Goal: Transaction & Acquisition: Purchase product/service

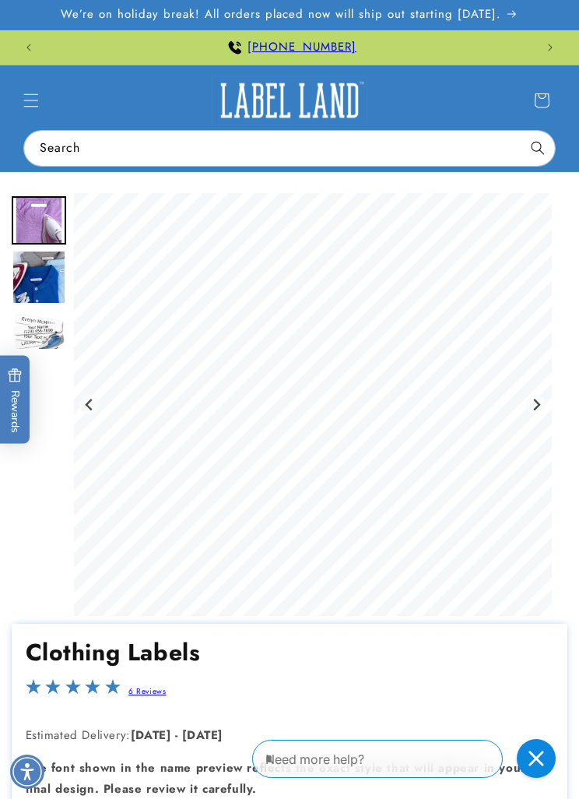
click at [36, 113] on span "Menu" at bounding box center [31, 100] width 34 height 34
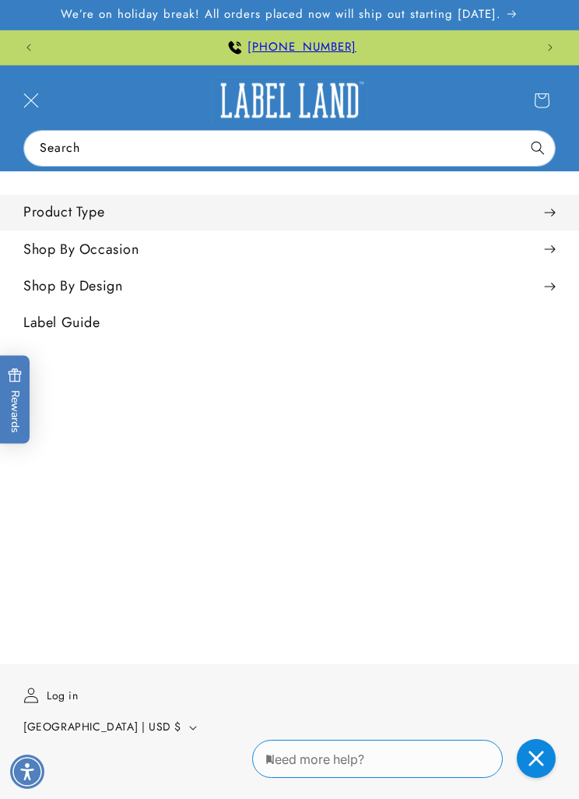
click at [564, 211] on summary "Product Type" at bounding box center [289, 212] width 579 height 35
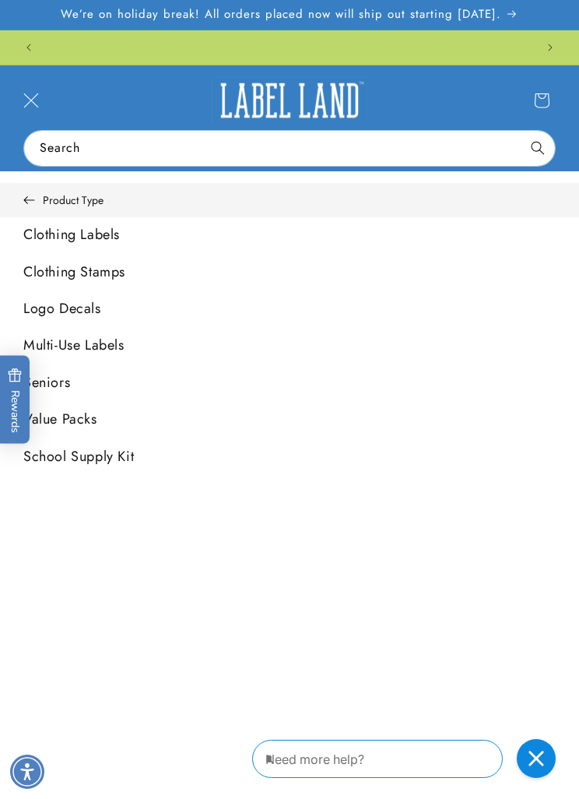
scroll to position [0, 981]
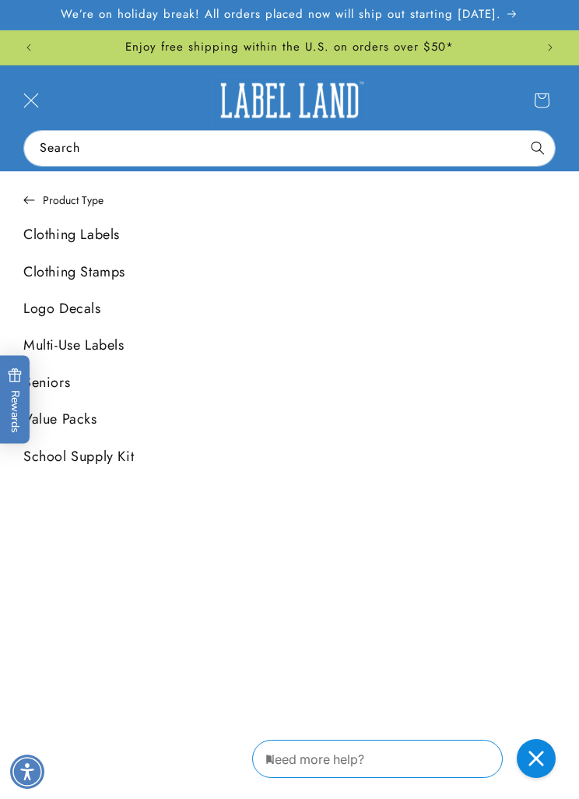
click at [92, 272] on link "Clothing Stamps" at bounding box center [289, 272] width 579 height 35
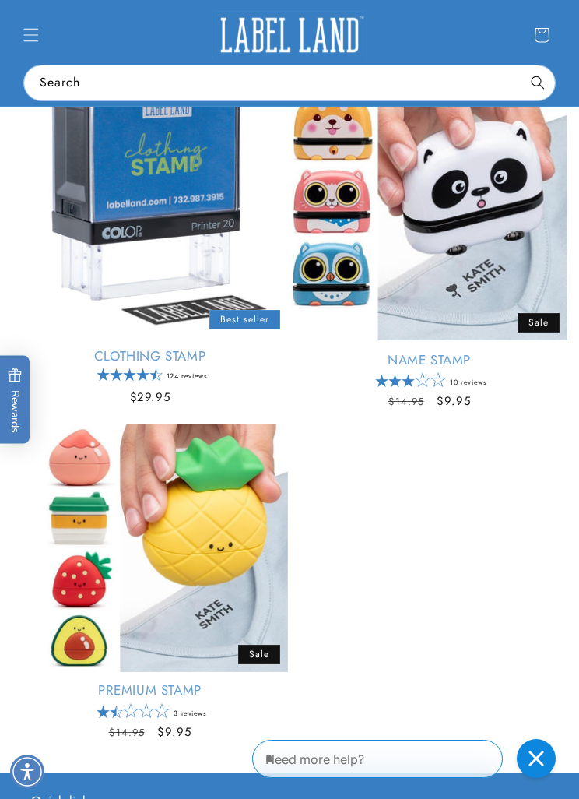
scroll to position [245, 0]
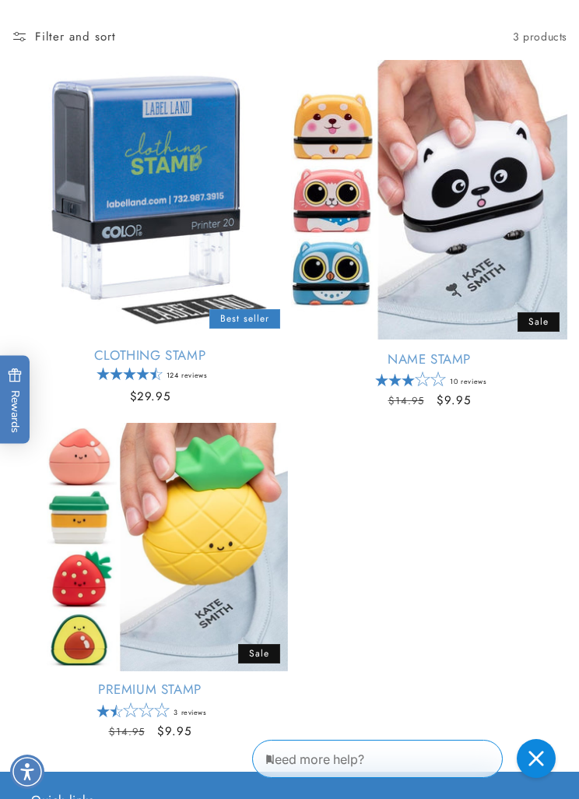
click at [213, 347] on link "Clothing Stamp" at bounding box center [150, 355] width 276 height 17
click at [220, 347] on link "Clothing Stamp" at bounding box center [150, 355] width 276 height 17
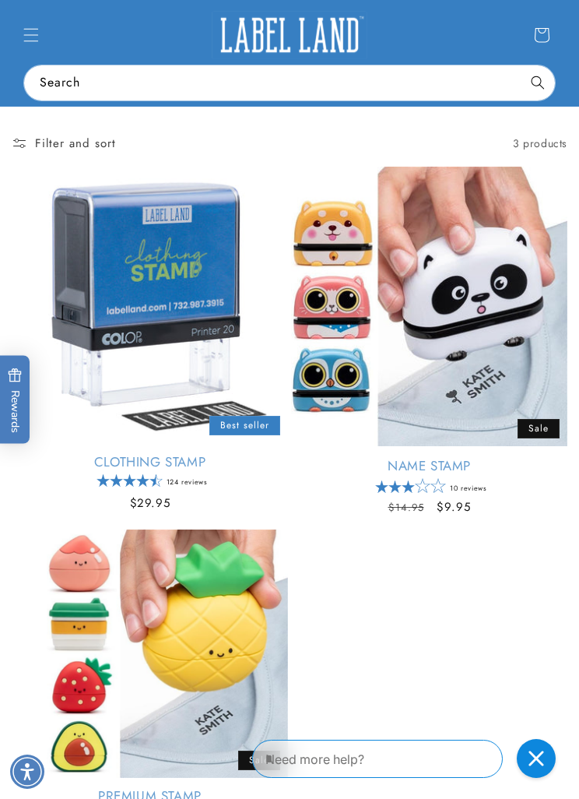
scroll to position [0, 0]
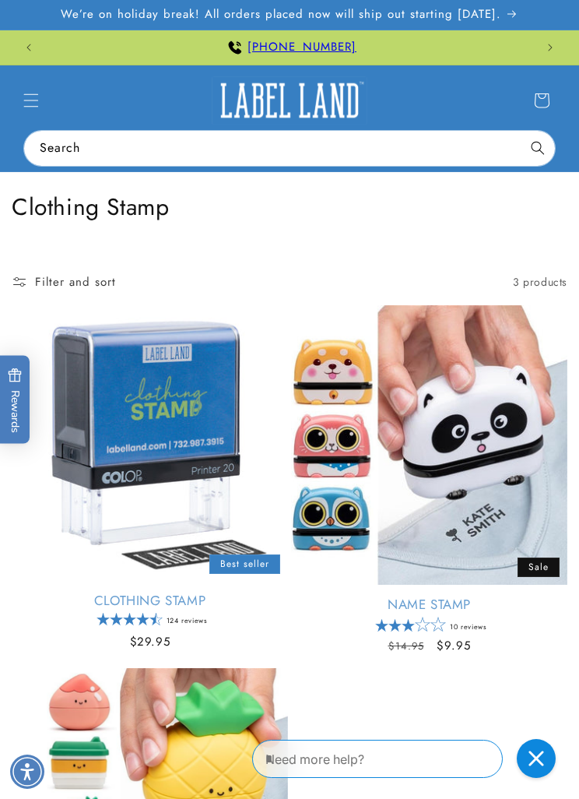
click at [32, 98] on icon "Menu" at bounding box center [31, 101] width 16 height 16
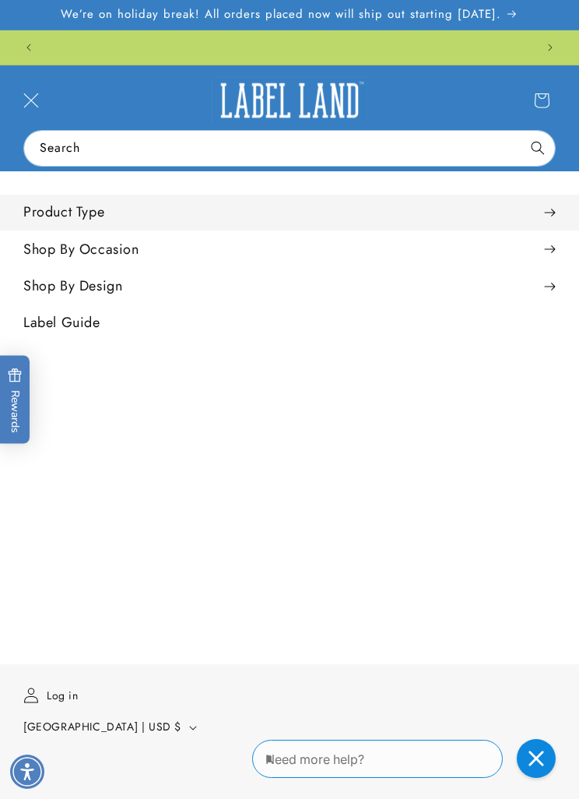
scroll to position [0, 981]
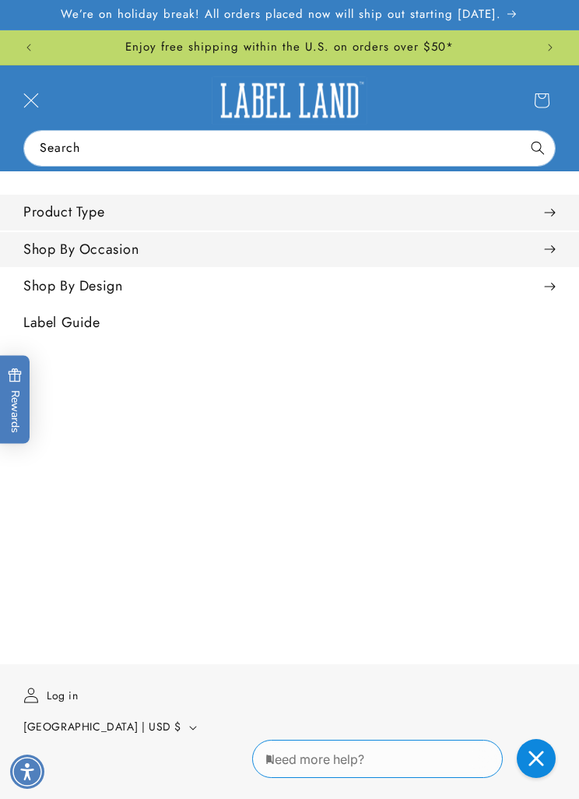
click at [550, 247] on span at bounding box center [550, 249] width 12 height 16
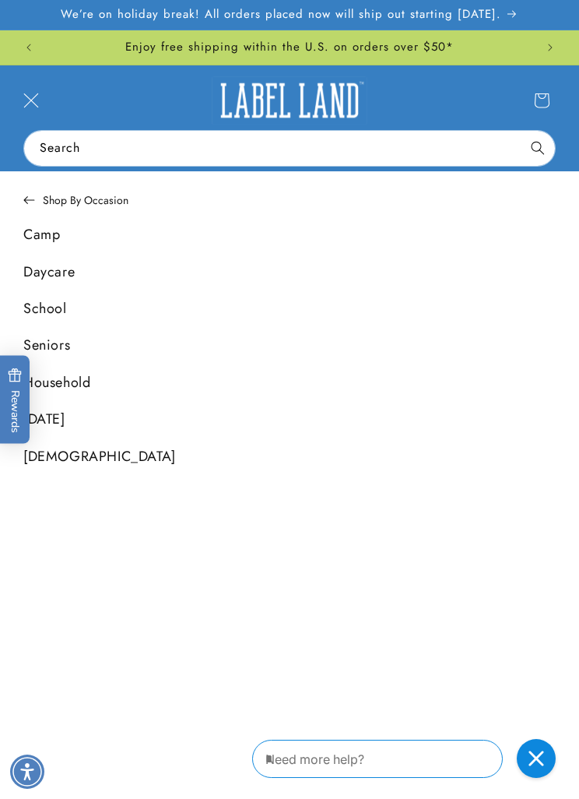
click at [38, 44] on button "Previous announcement" at bounding box center [29, 47] width 34 height 34
click at [43, 44] on button "Previous announcement" at bounding box center [29, 47] width 34 height 34
click at [38, 49] on button "Previous announcement" at bounding box center [29, 47] width 34 height 34
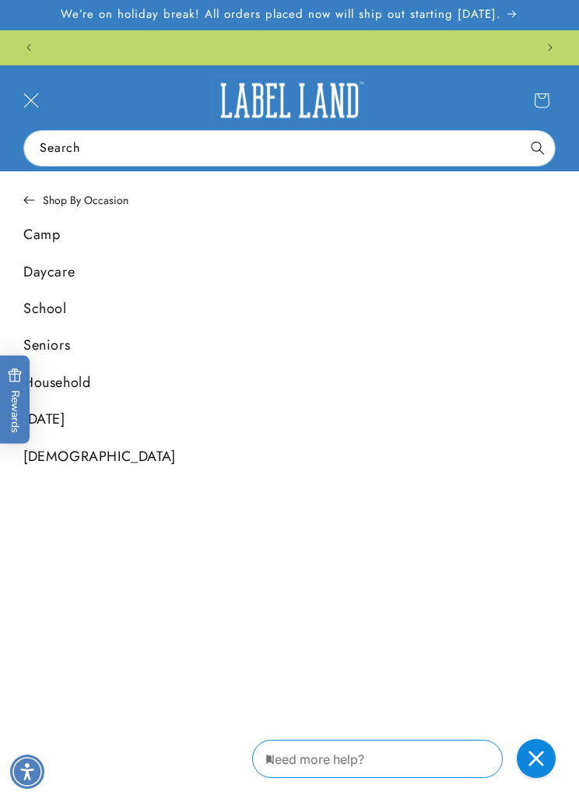
scroll to position [0, 981]
click at [42, 104] on span "Menu" at bounding box center [31, 100] width 34 height 34
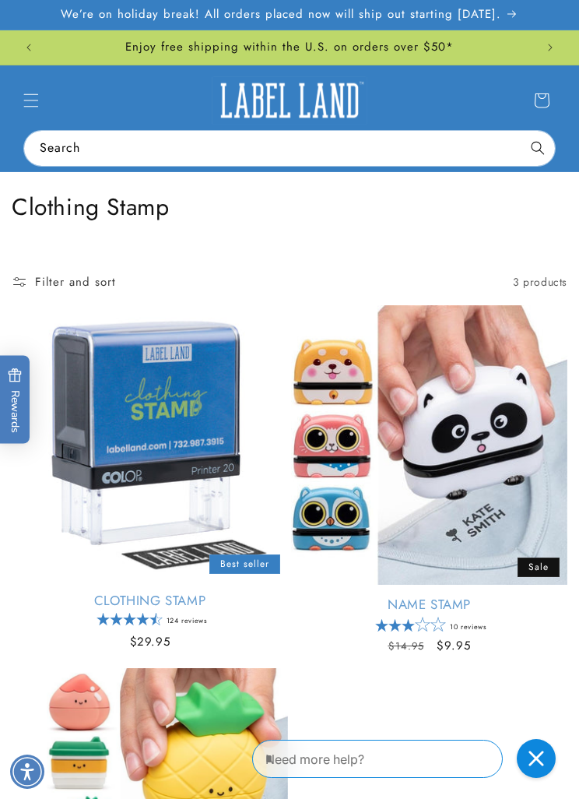
click at [29, 104] on icon "Menu" at bounding box center [31, 101] width 16 height 16
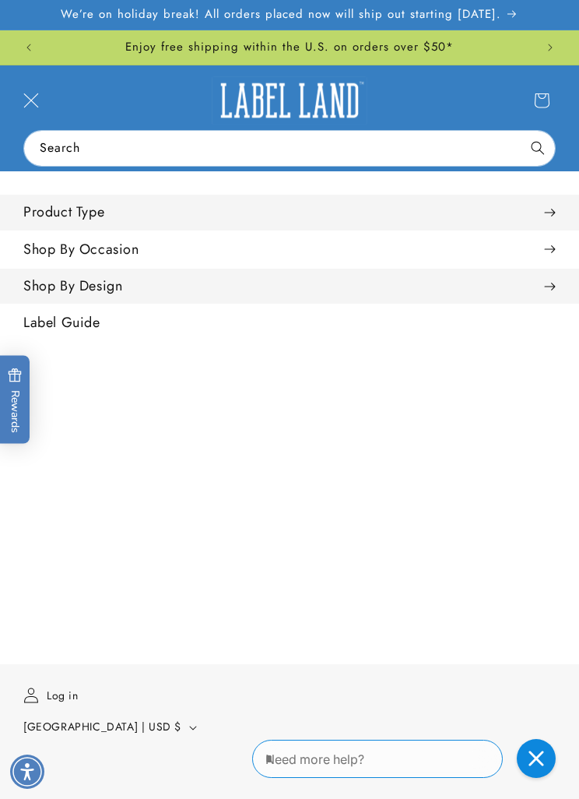
click at [564, 279] on summary "Shop By Design" at bounding box center [289, 286] width 579 height 35
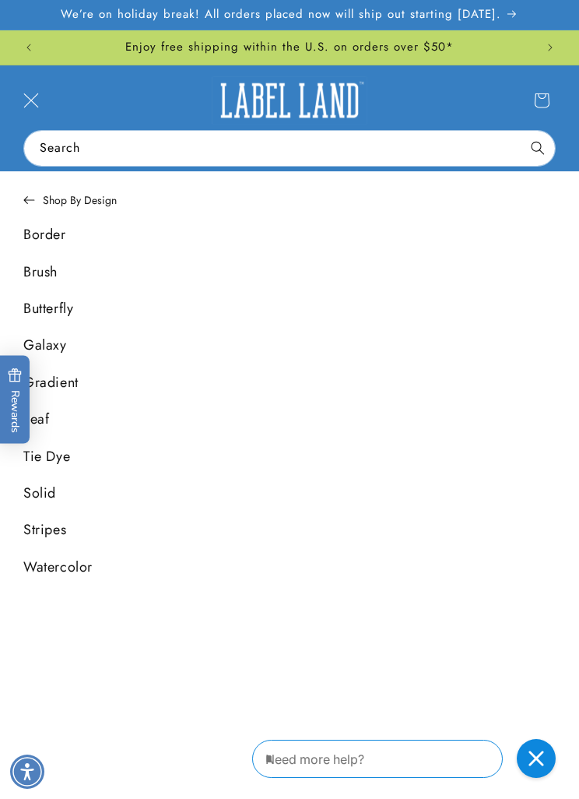
click at [30, 93] on icon "Menu" at bounding box center [31, 101] width 16 height 16
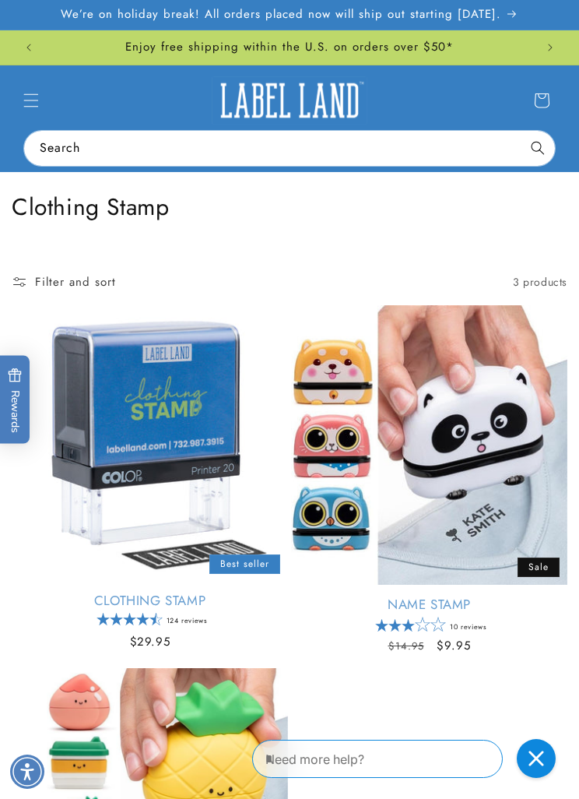
click at [29, 94] on icon "Menu" at bounding box center [31, 99] width 15 height 13
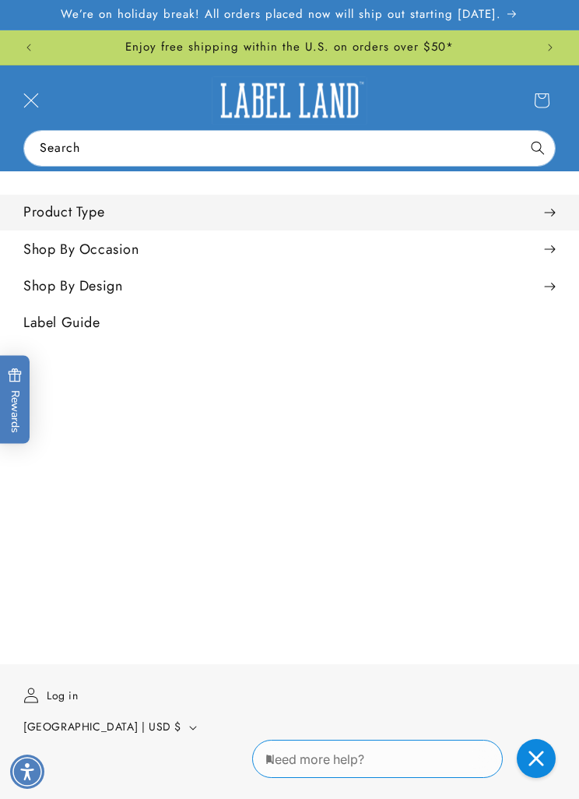
click at [100, 212] on summary "Product Type" at bounding box center [289, 212] width 579 height 35
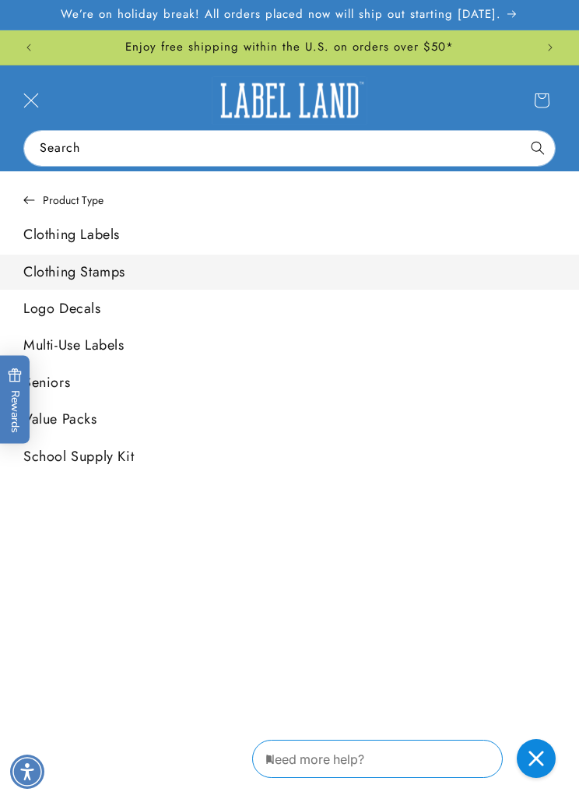
click at [97, 234] on link "Clothing Labels" at bounding box center [289, 234] width 579 height 35
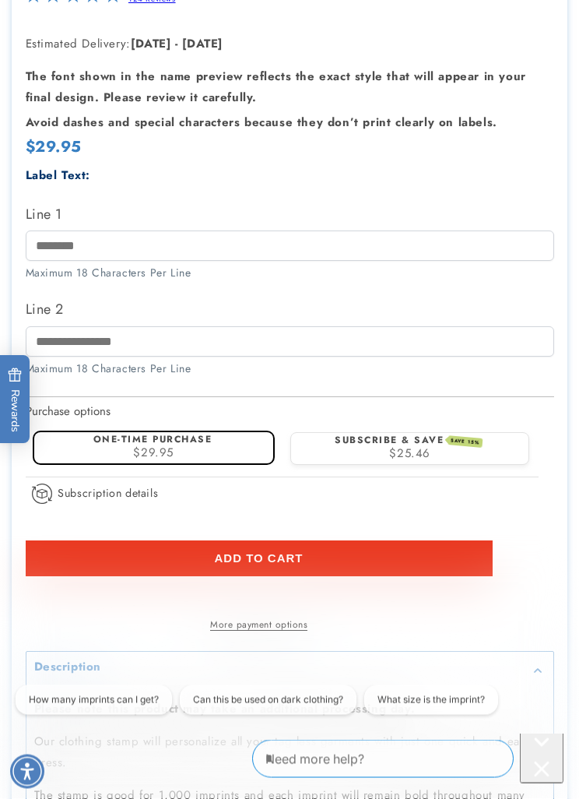
scroll to position [801, 0]
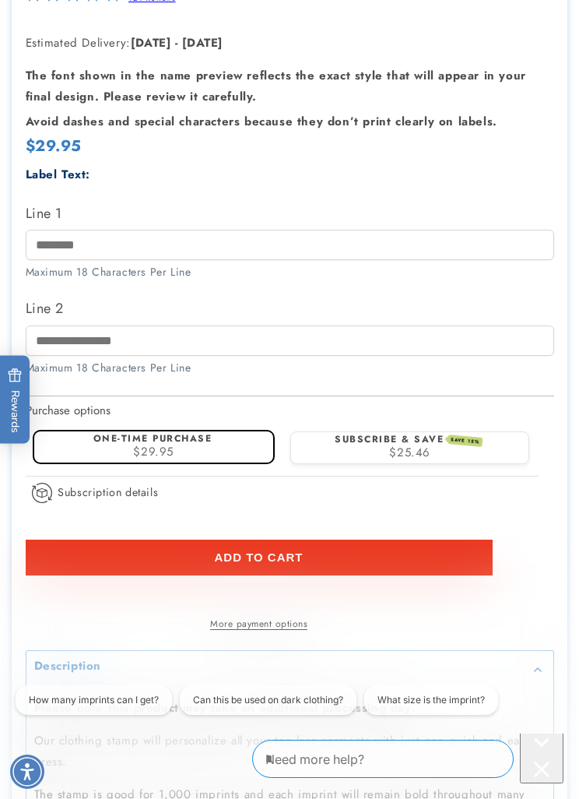
click at [287, 226] on label "Line 1" at bounding box center [290, 213] width 529 height 25
click at [287, 260] on input "Line 1" at bounding box center [290, 245] width 529 height 30
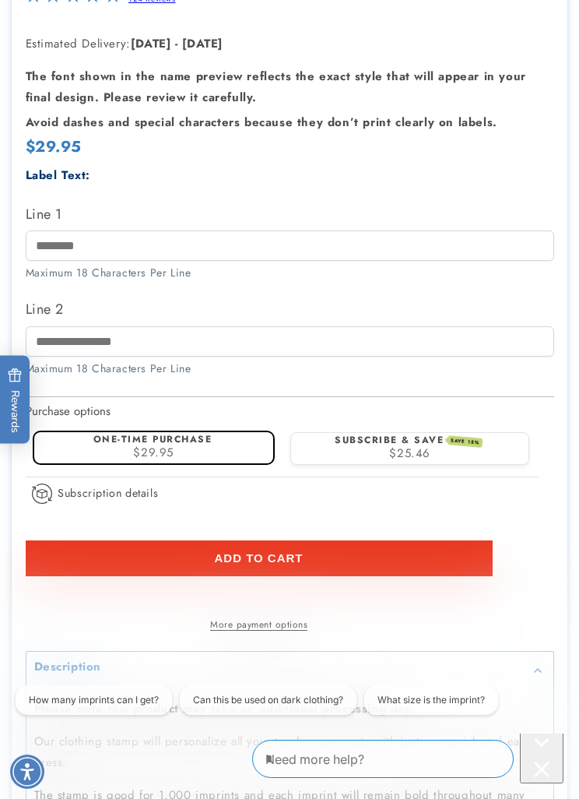
click at [304, 161] on div "Regular price $29.95 Regular price Sale price $29.95 Unit price / per Sale Sold…" at bounding box center [290, 149] width 529 height 24
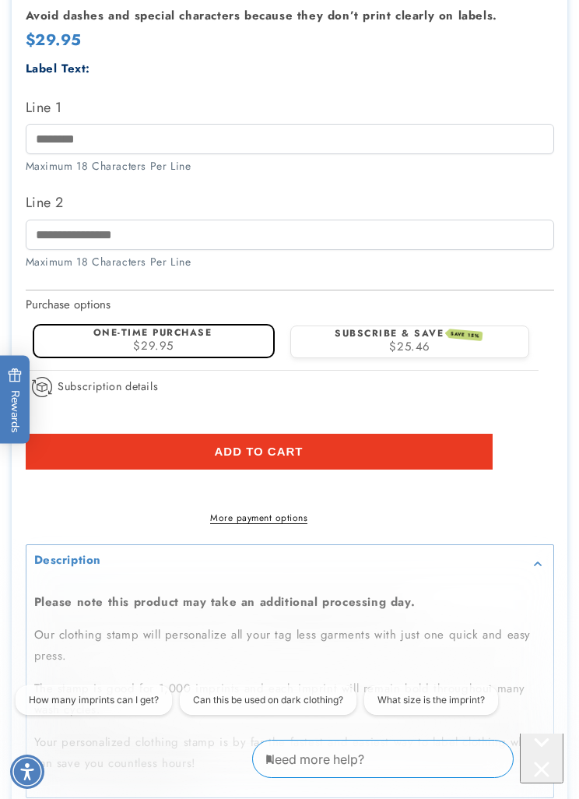
scroll to position [909, 0]
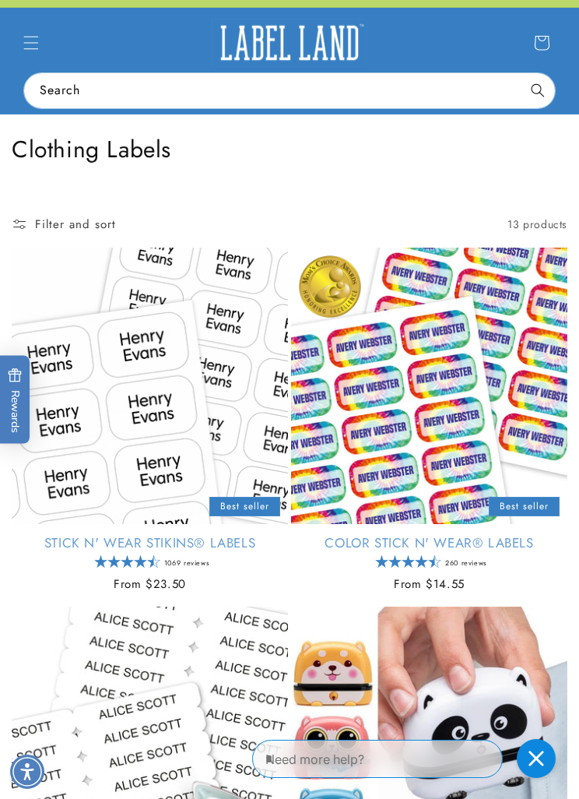
scroll to position [61, 0]
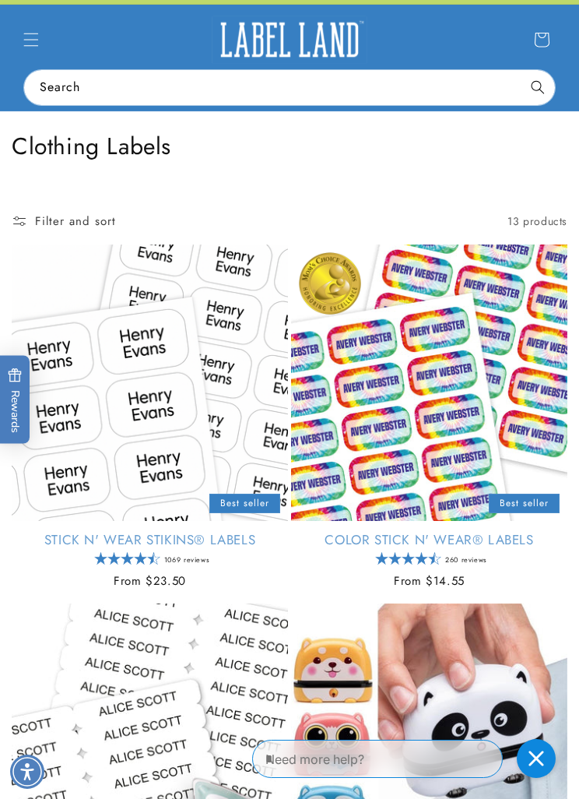
click at [373, 531] on link "Color Stick N' Wear® Labels" at bounding box center [429, 539] width 276 height 17
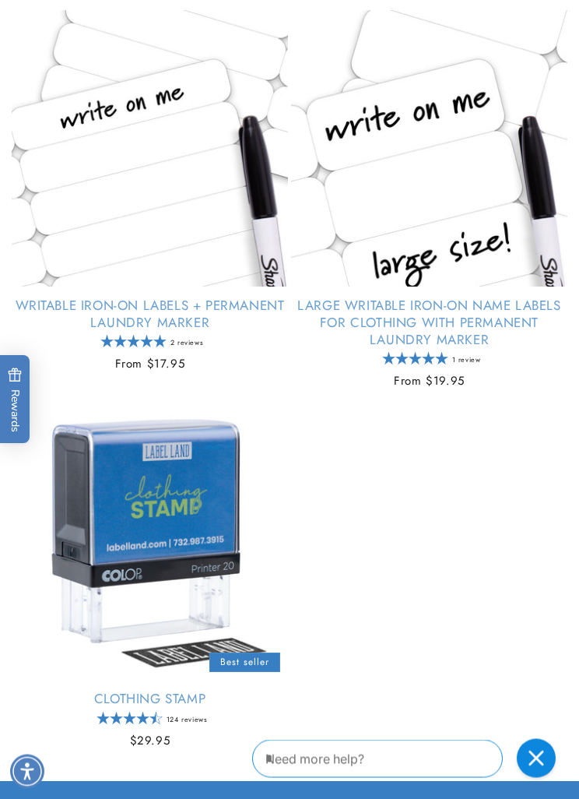
scroll to position [2214, 0]
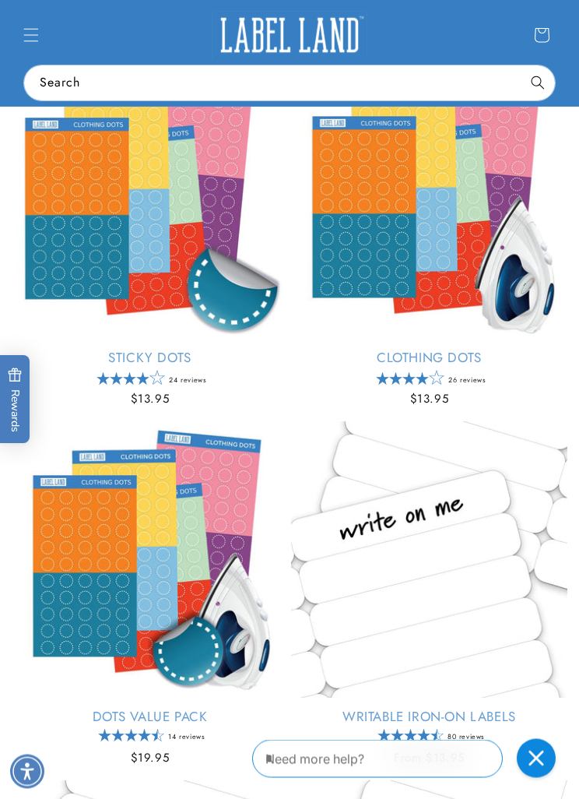
click at [32, 20] on span "Menu" at bounding box center [31, 35] width 34 height 34
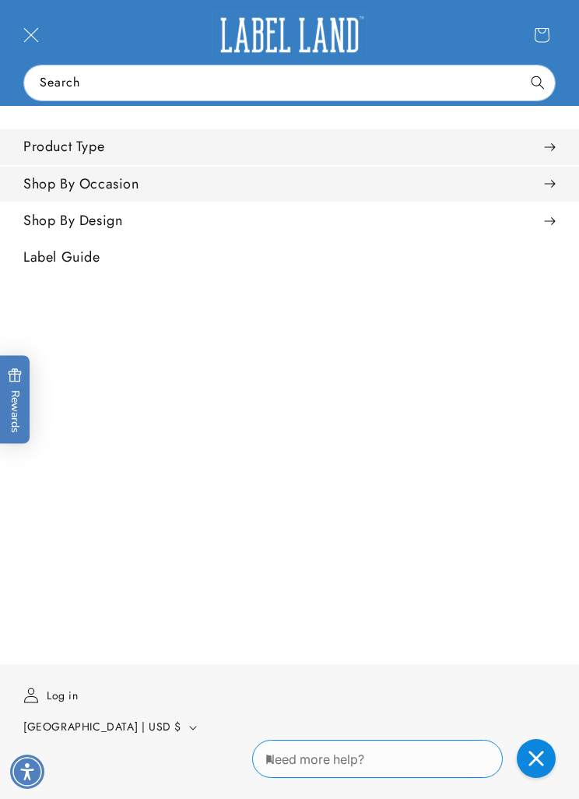
click at [269, 196] on summary "Shop By Occasion" at bounding box center [289, 184] width 579 height 35
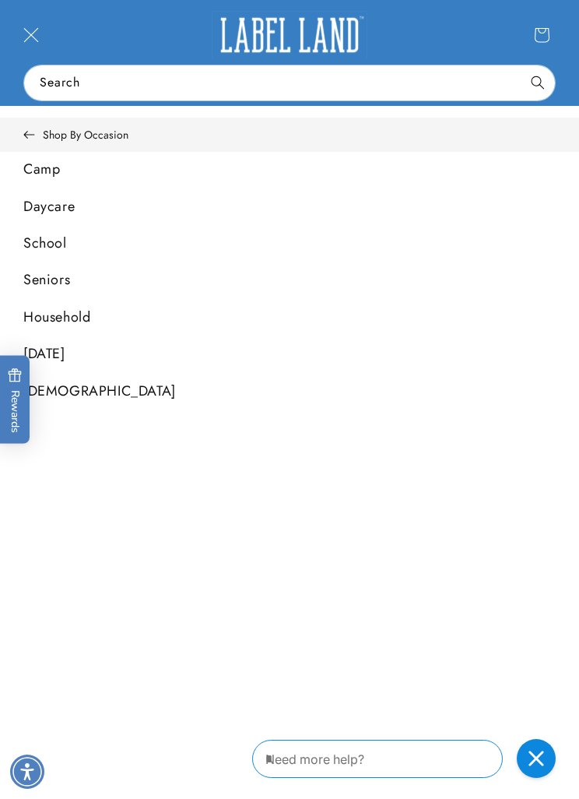
scroll to position [0, 0]
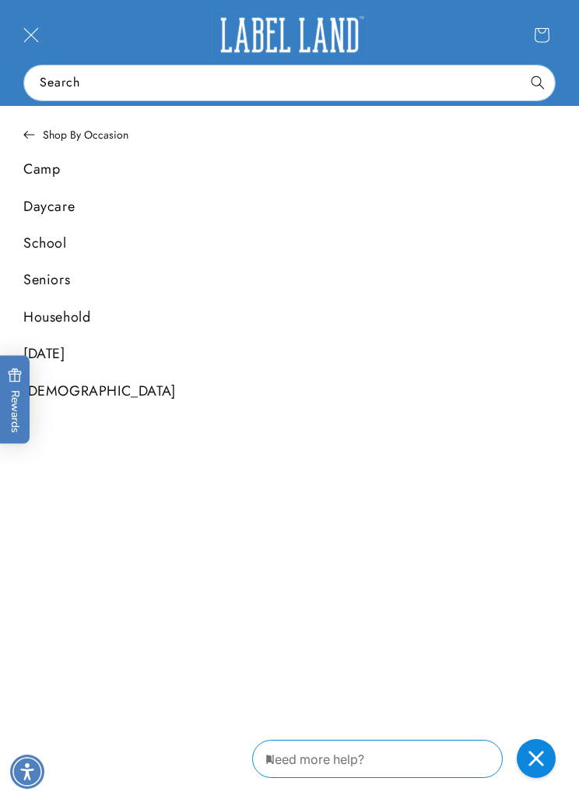
click at [79, 357] on link "[DATE]" at bounding box center [289, 353] width 579 height 35
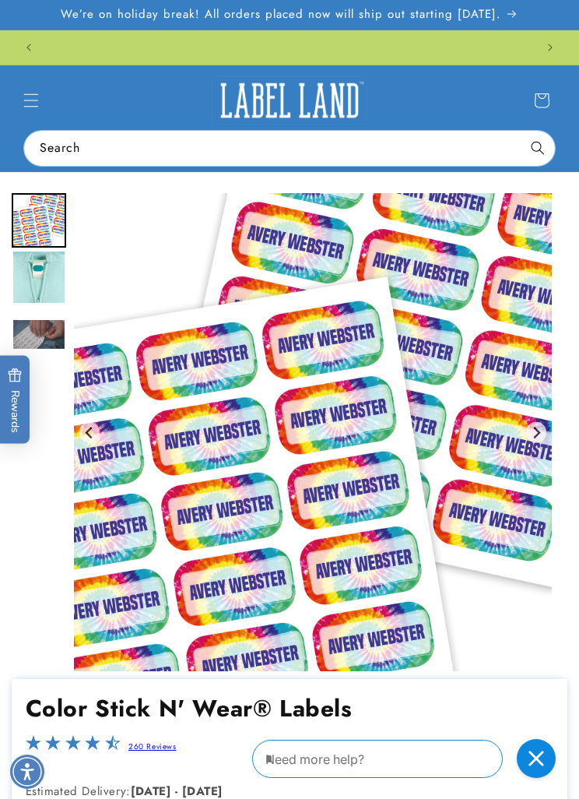
scroll to position [0, 491]
click at [58, 287] on img "Go to slide 2" at bounding box center [39, 277] width 55 height 55
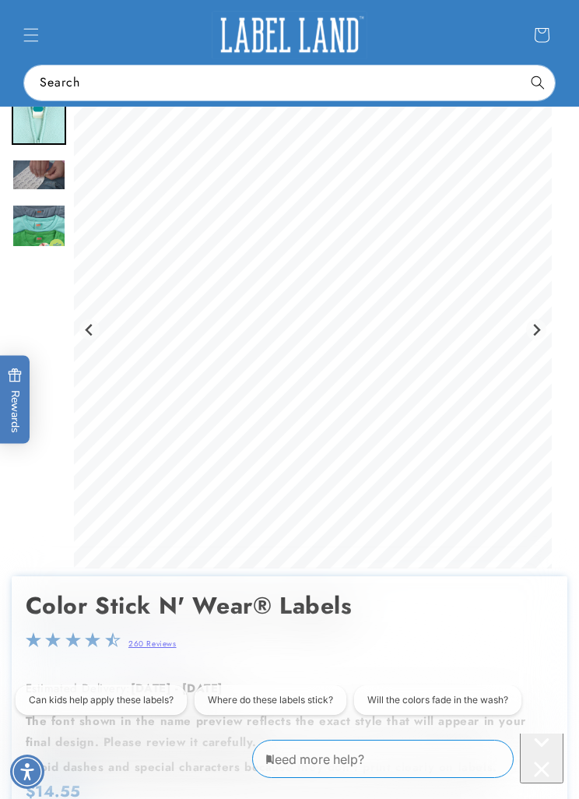
scroll to position [65, 0]
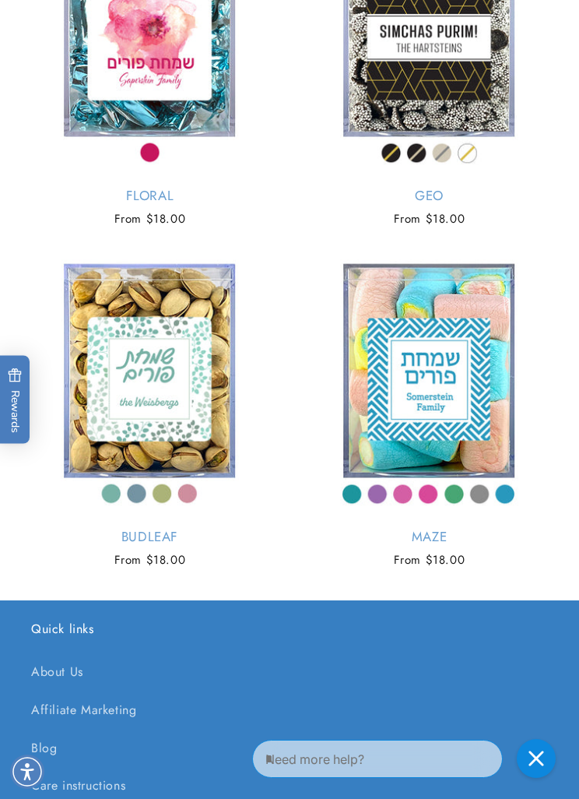
scroll to position [0, 981]
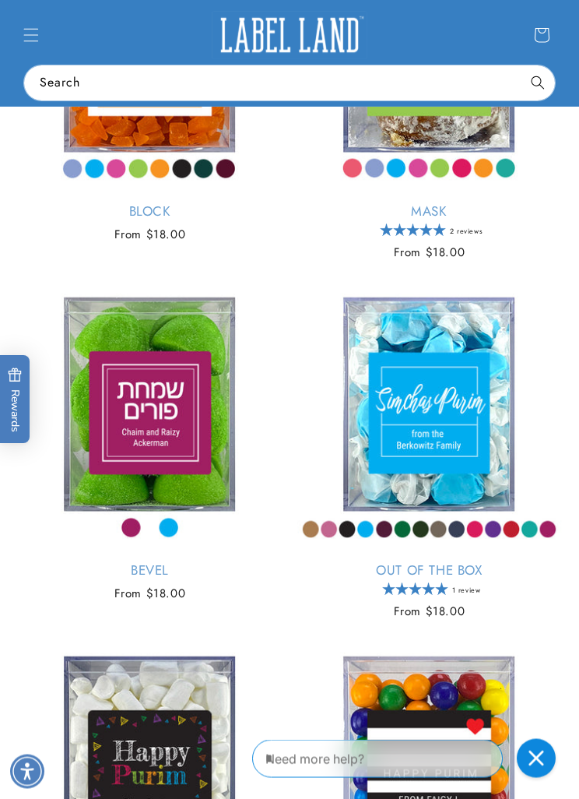
click at [33, 23] on span "Menu" at bounding box center [31, 35] width 34 height 34
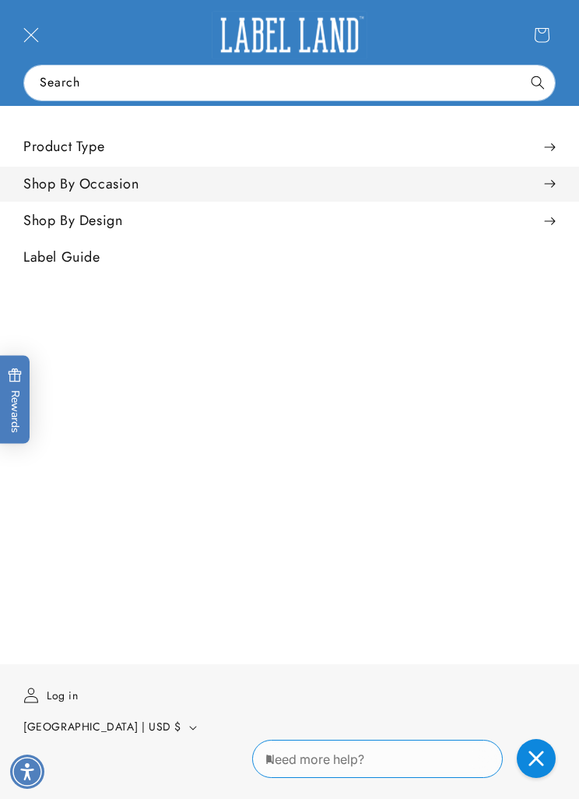
click at [160, 187] on summary "Shop By Occasion" at bounding box center [289, 184] width 579 height 35
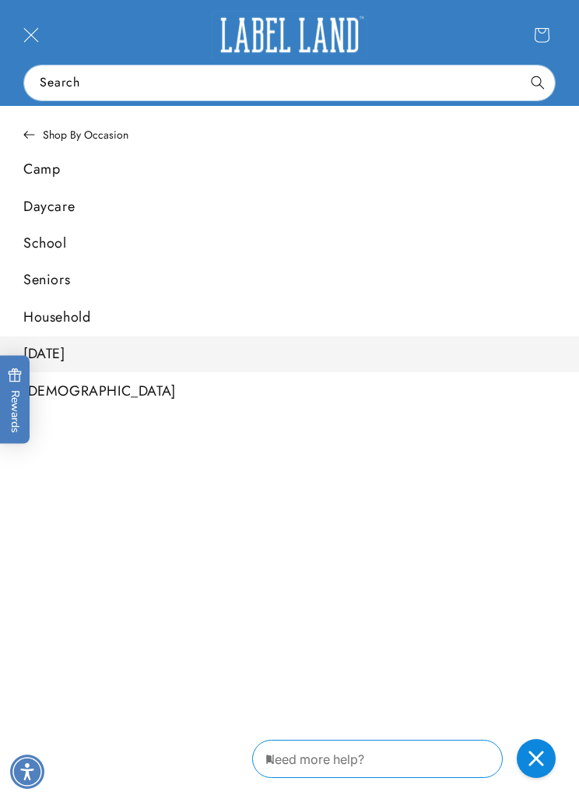
click at [102, 396] on link "[DEMOGRAPHIC_DATA]" at bounding box center [289, 391] width 579 height 35
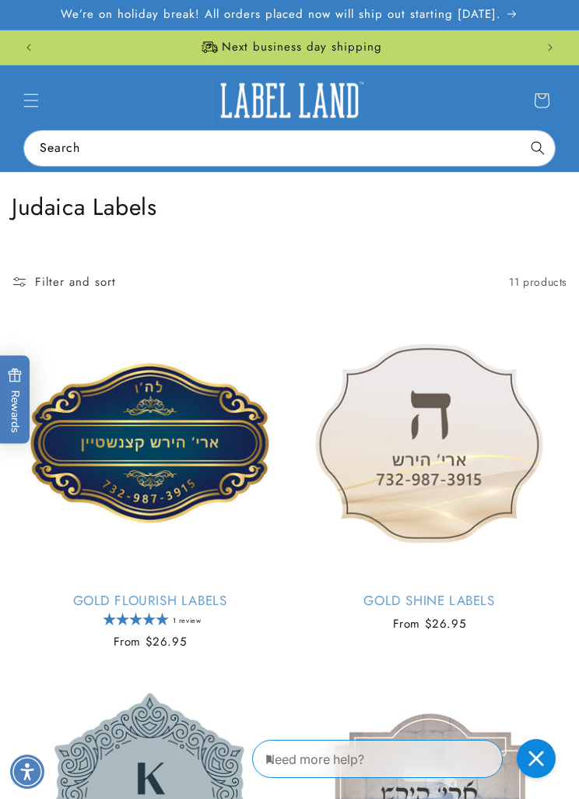
click at [39, 114] on span "Menu" at bounding box center [31, 100] width 34 height 34
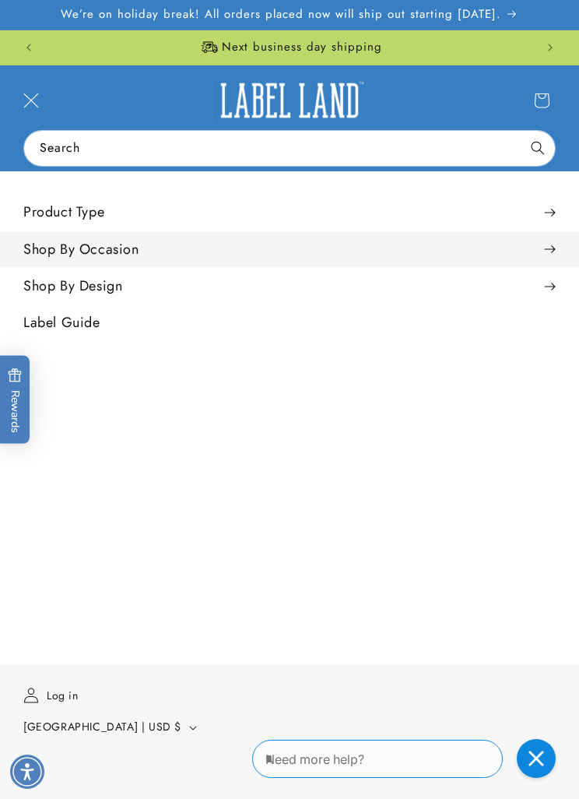
click at [565, 257] on summary "Shop By Occasion" at bounding box center [289, 249] width 579 height 35
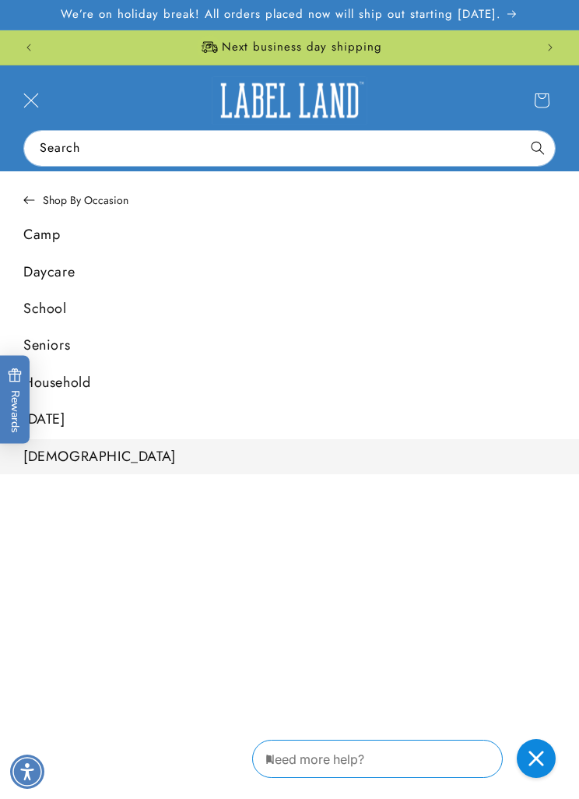
click at [28, 194] on icon at bounding box center [29, 200] width 12 height 16
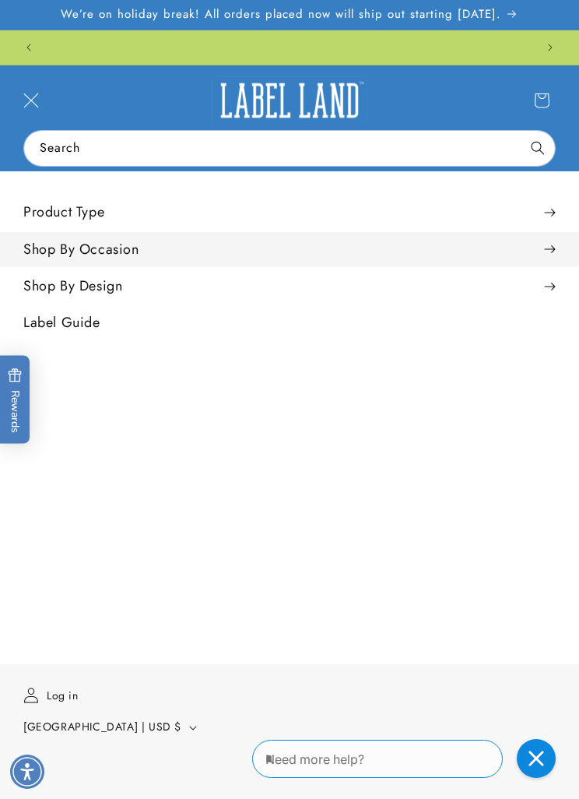
scroll to position [0, 491]
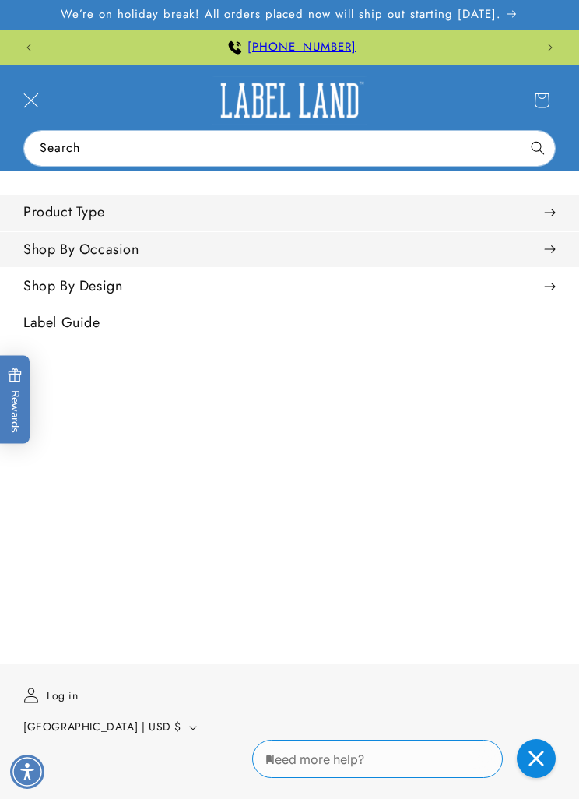
click at [546, 213] on span at bounding box center [550, 213] width 12 height 16
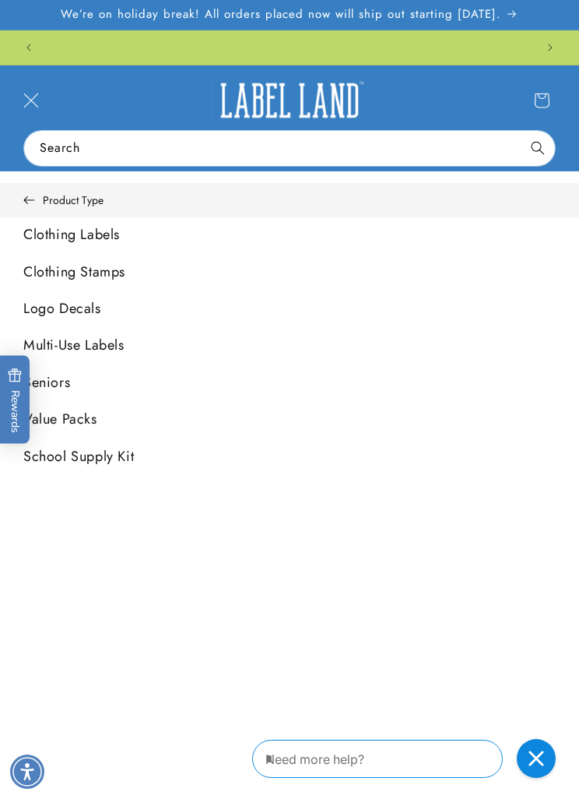
scroll to position [0, 981]
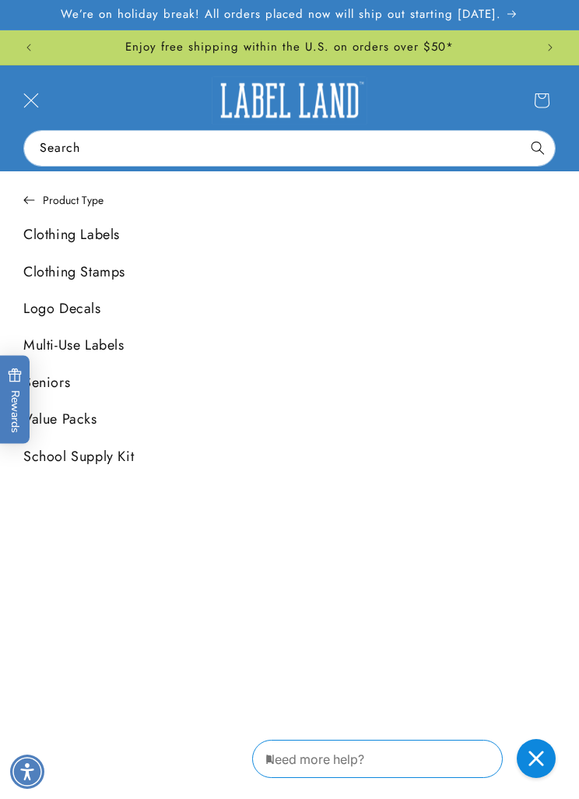
click at [100, 245] on link "Clothing Labels" at bounding box center [289, 234] width 579 height 35
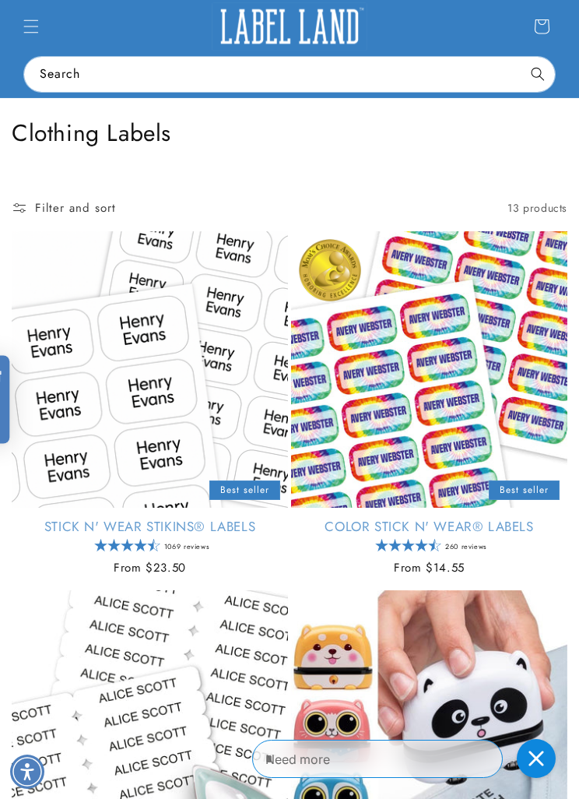
scroll to position [242, 0]
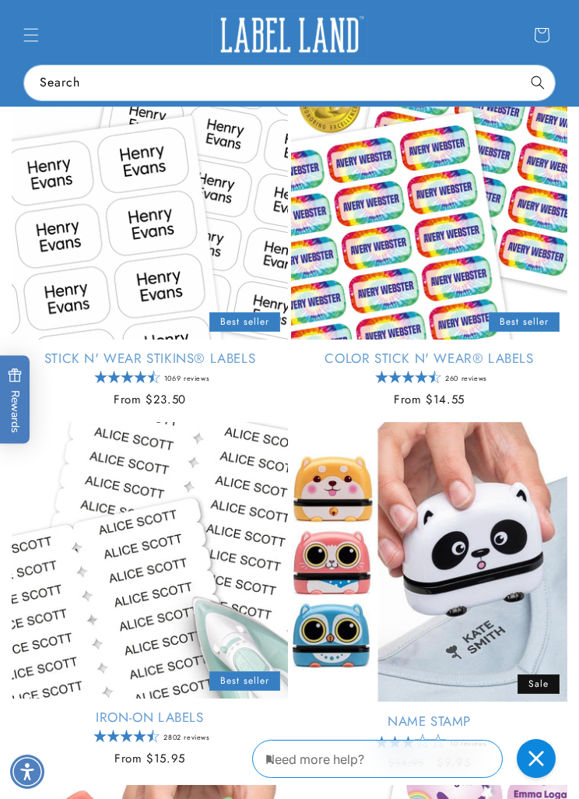
click at [358, 350] on link "Color Stick N' Wear® Labels" at bounding box center [429, 358] width 276 height 17
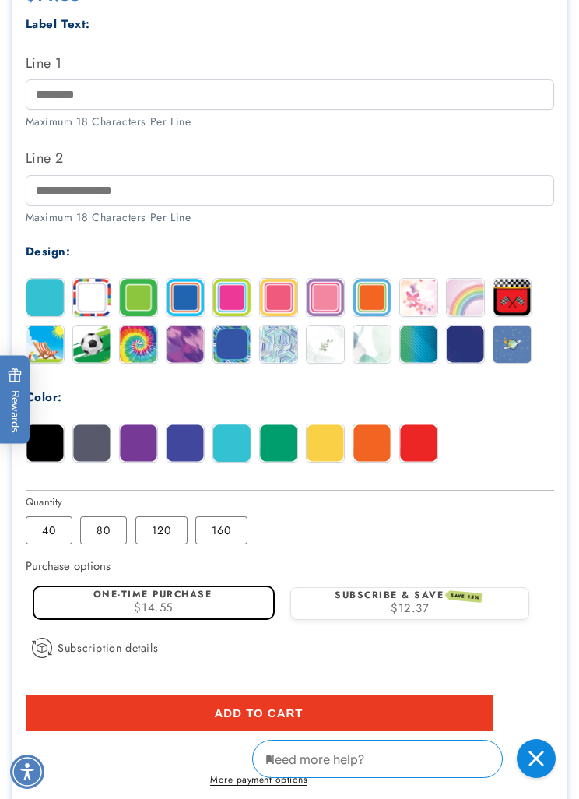
click at [143, 353] on img at bounding box center [138, 344] width 37 height 37
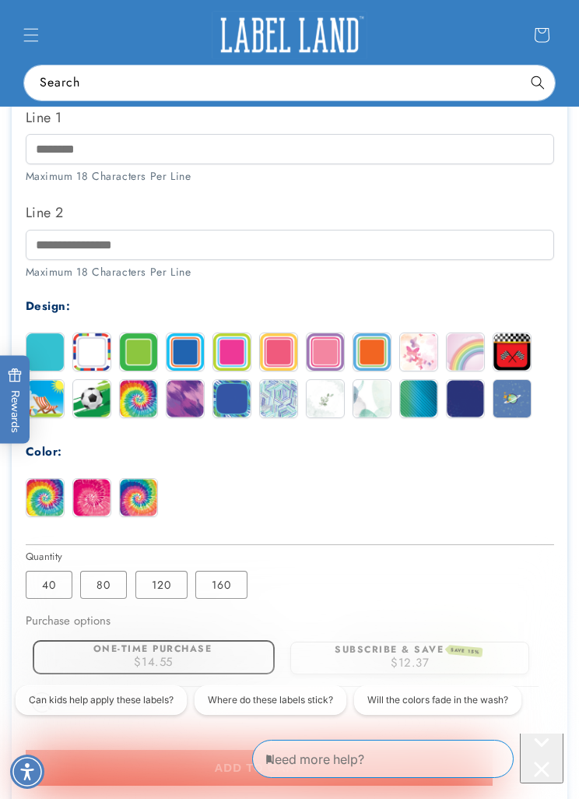
scroll to position [803, 0]
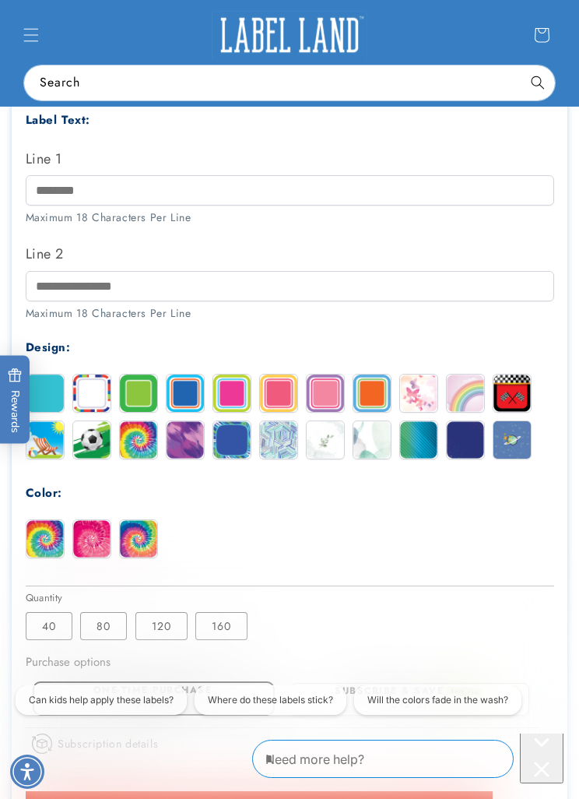
click at [183, 387] on img at bounding box center [185, 393] width 37 height 37
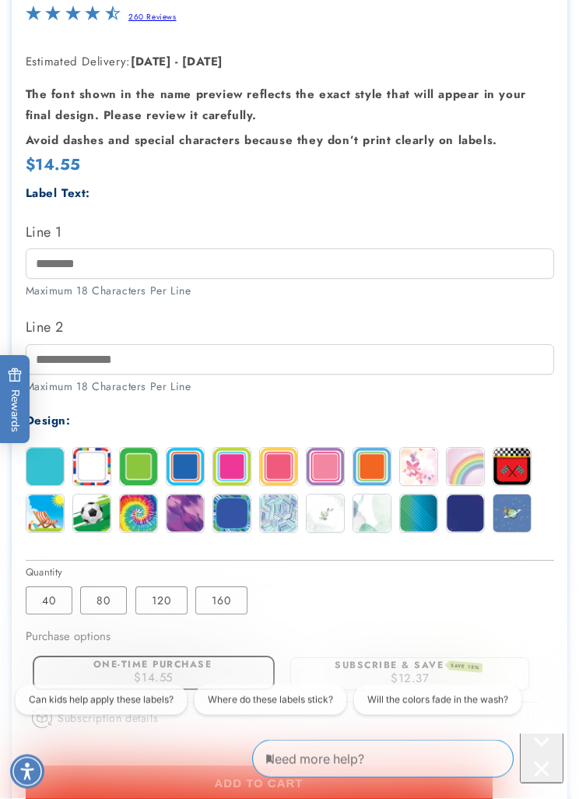
scroll to position [730, 0]
click at [507, 470] on img at bounding box center [512, 466] width 37 height 37
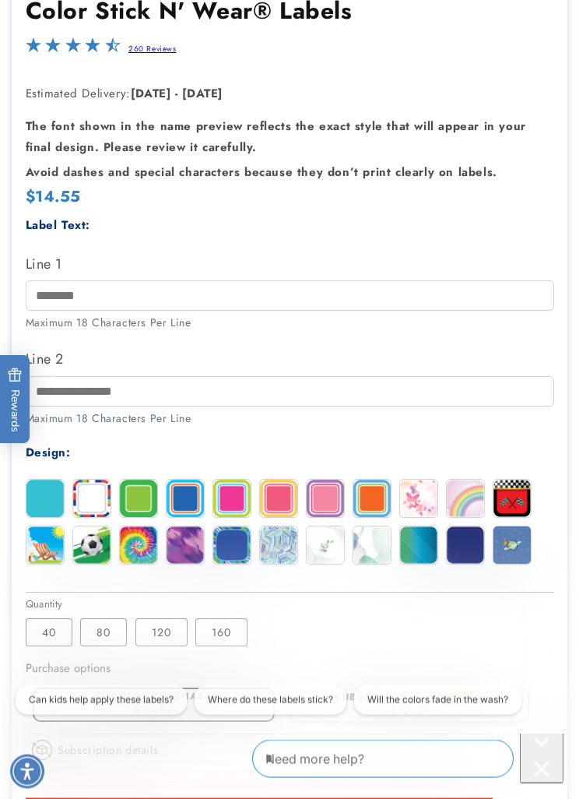
scroll to position [698, 0]
click at [40, 544] on img at bounding box center [44, 544] width 37 height 37
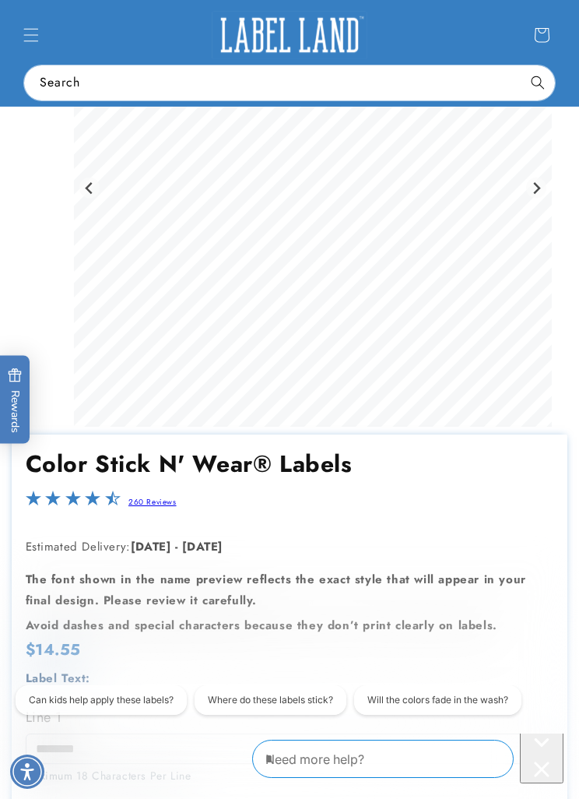
scroll to position [202, 0]
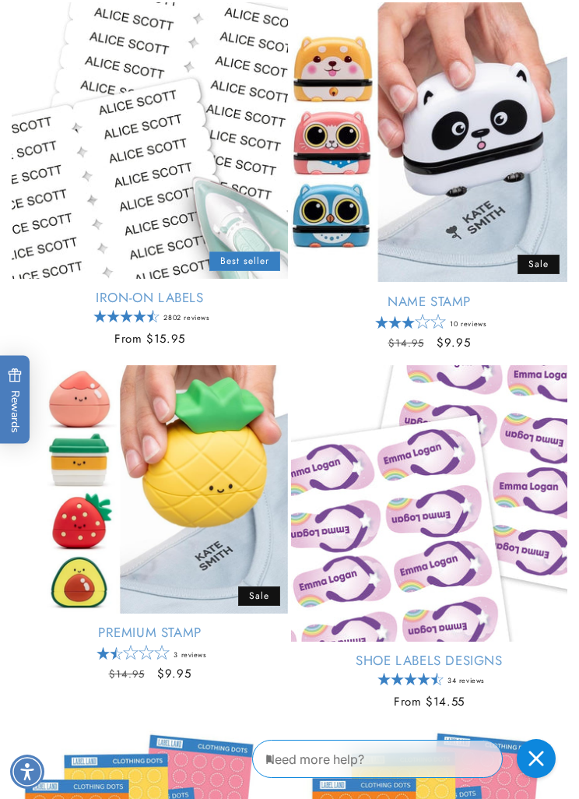
scroll to position [0, 491]
click at [336, 293] on link "Name Stamp" at bounding box center [429, 301] width 276 height 17
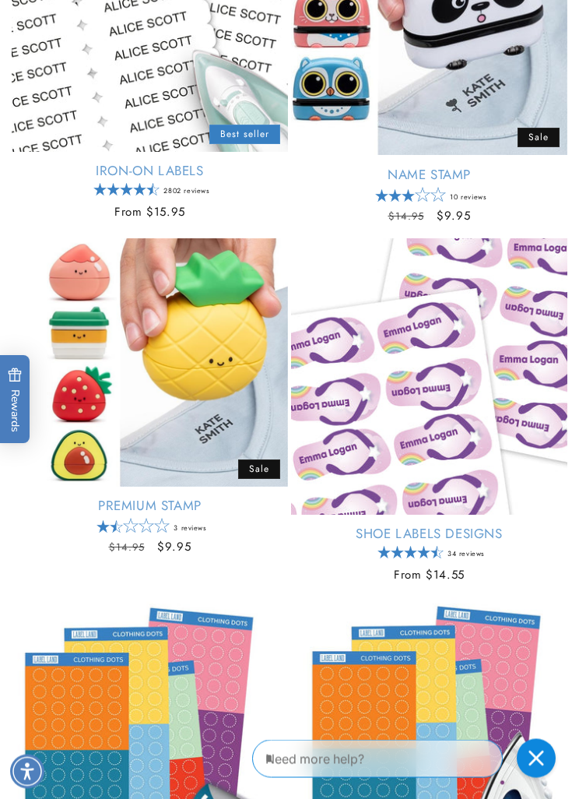
scroll to position [789, 0]
click at [186, 497] on link "Premium Stamp" at bounding box center [150, 505] width 276 height 17
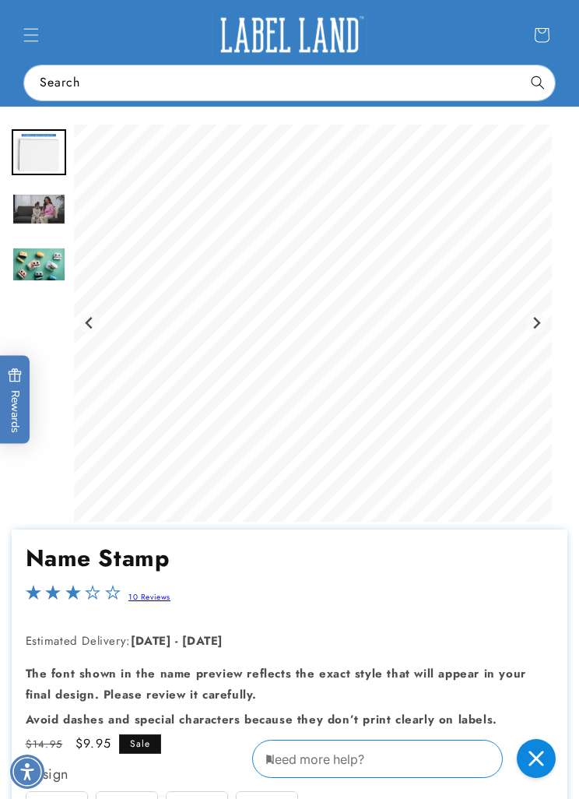
scroll to position [55, 0]
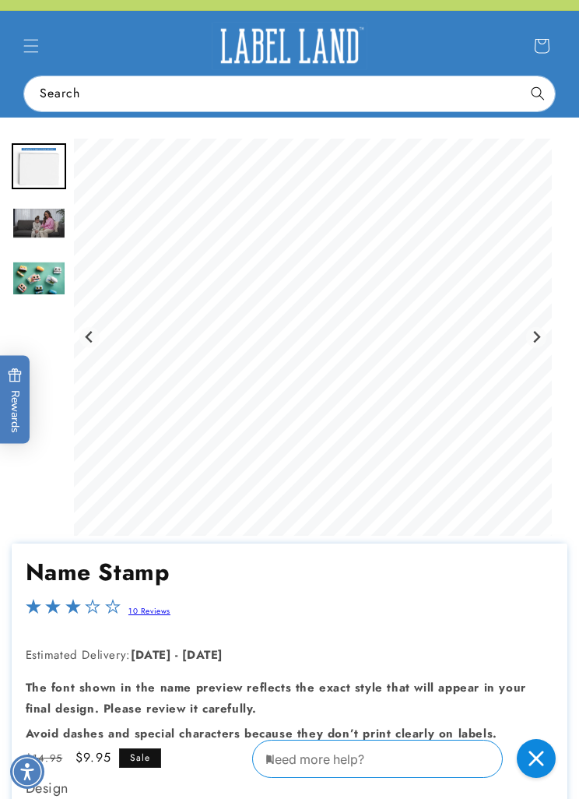
click at [46, 275] on img "Go to slide 4" at bounding box center [39, 279] width 55 height 37
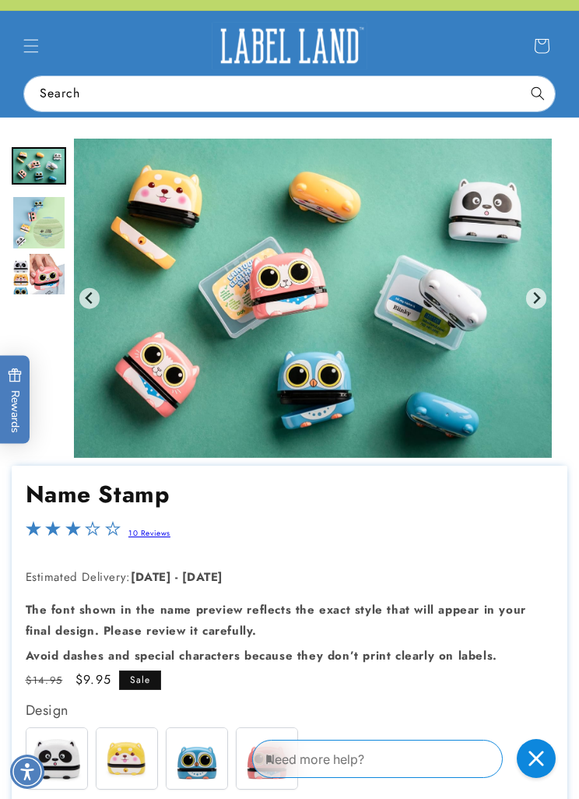
click at [51, 229] on img "Go to slide 5" at bounding box center [39, 222] width 55 height 55
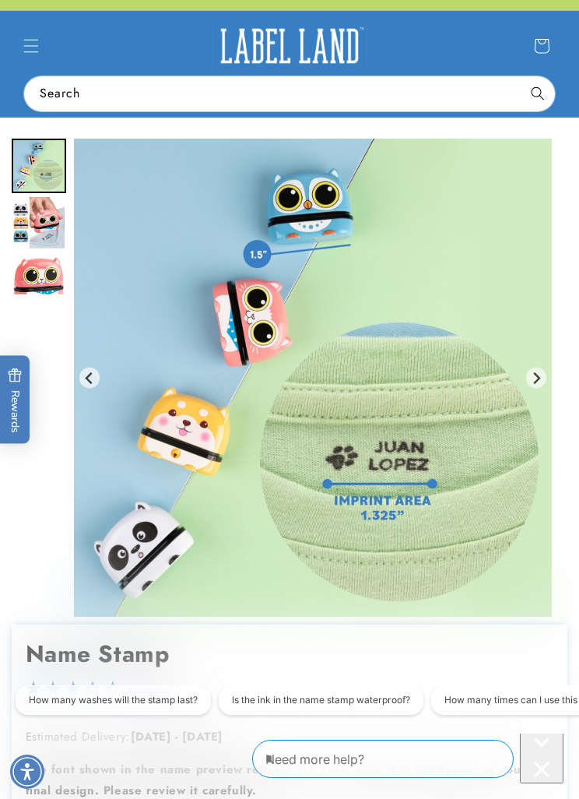
scroll to position [0, 0]
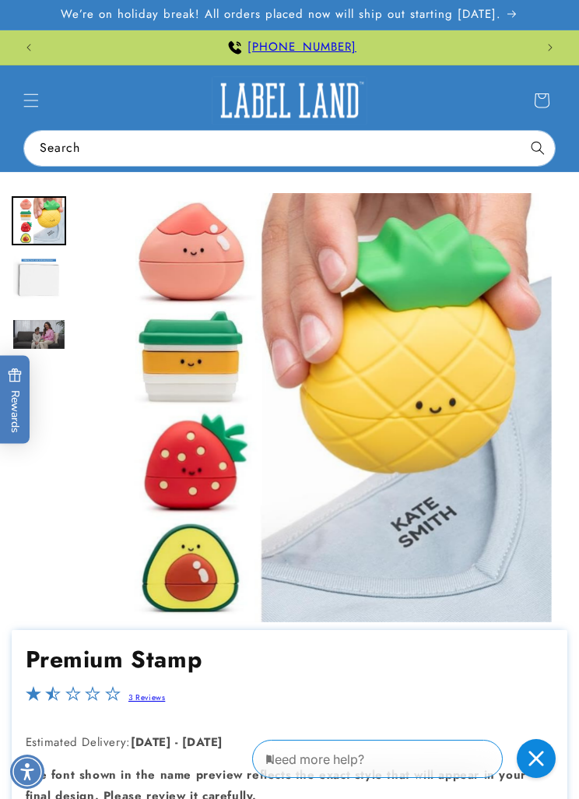
click at [62, 336] on img "Go to slide 3" at bounding box center [39, 335] width 55 height 32
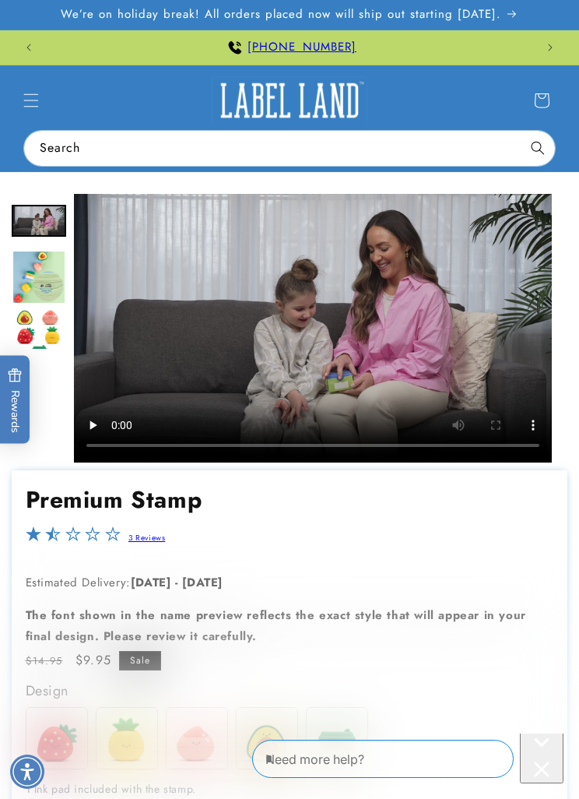
click at [56, 253] on img "Go to slide 4" at bounding box center [39, 277] width 55 height 55
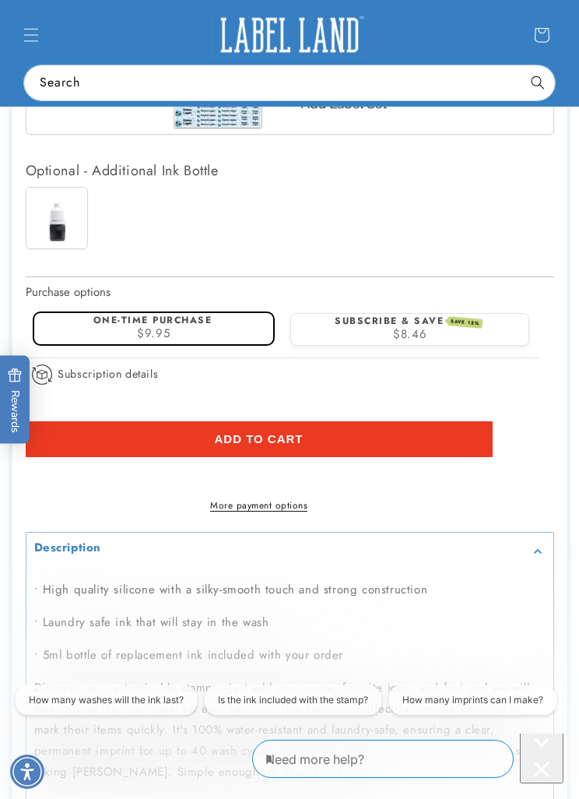
scroll to position [1508, 0]
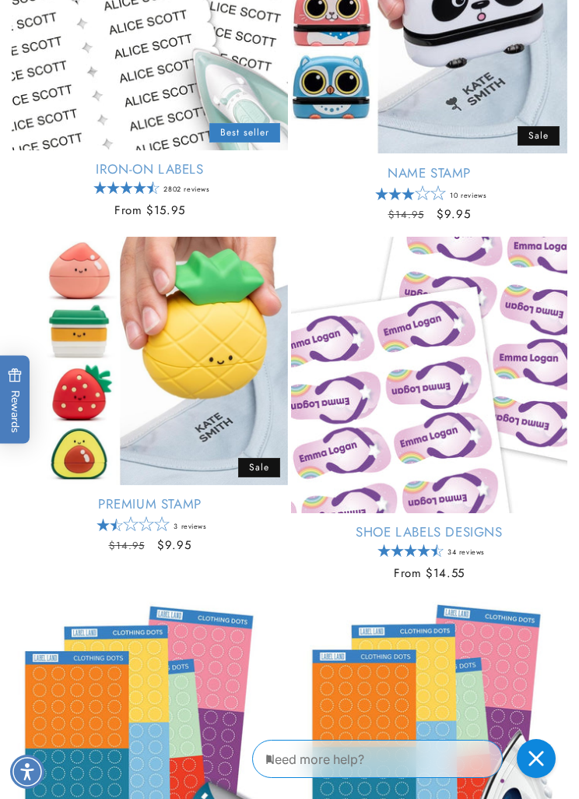
scroll to position [699, 0]
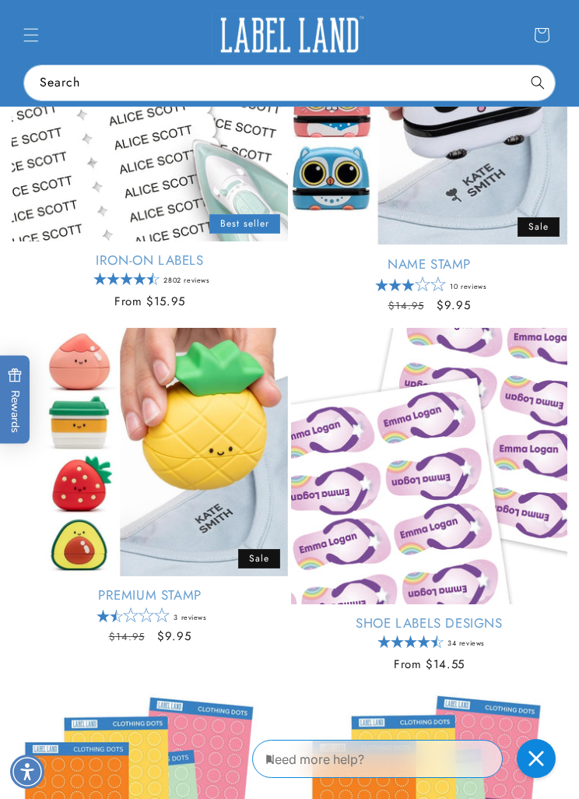
click at [366, 255] on link "Name Stamp" at bounding box center [429, 263] width 276 height 17
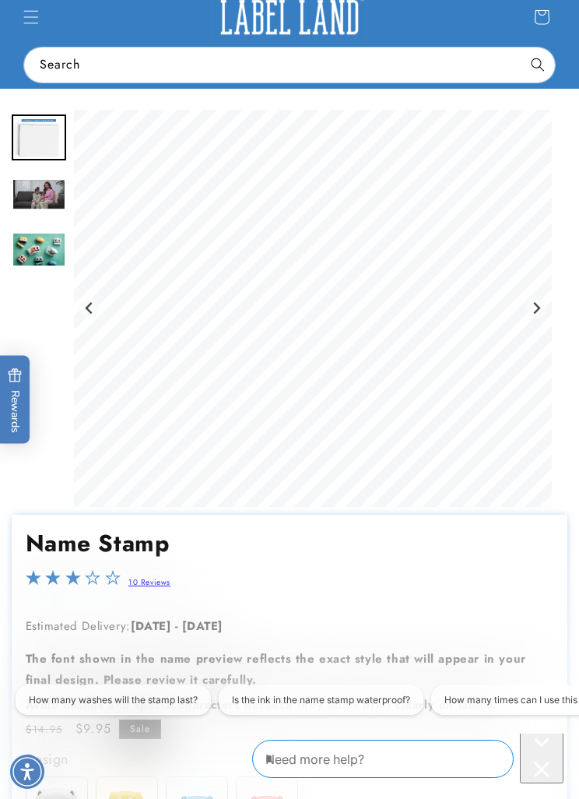
scroll to position [0, 981]
